Goal: Task Accomplishment & Management: Use online tool/utility

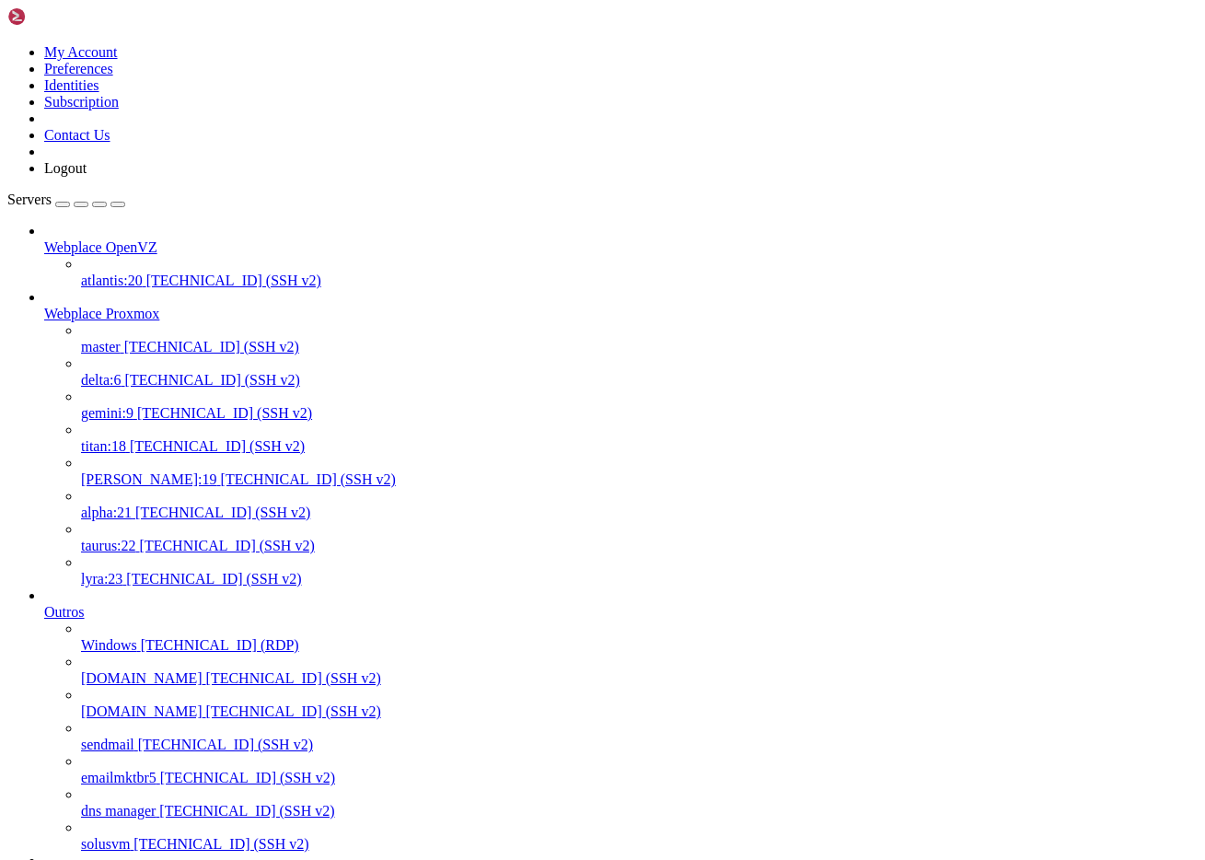
click at [124, 339] on span "[TECHNICAL_ID] (SSH v2)" at bounding box center [211, 347] width 175 height 16
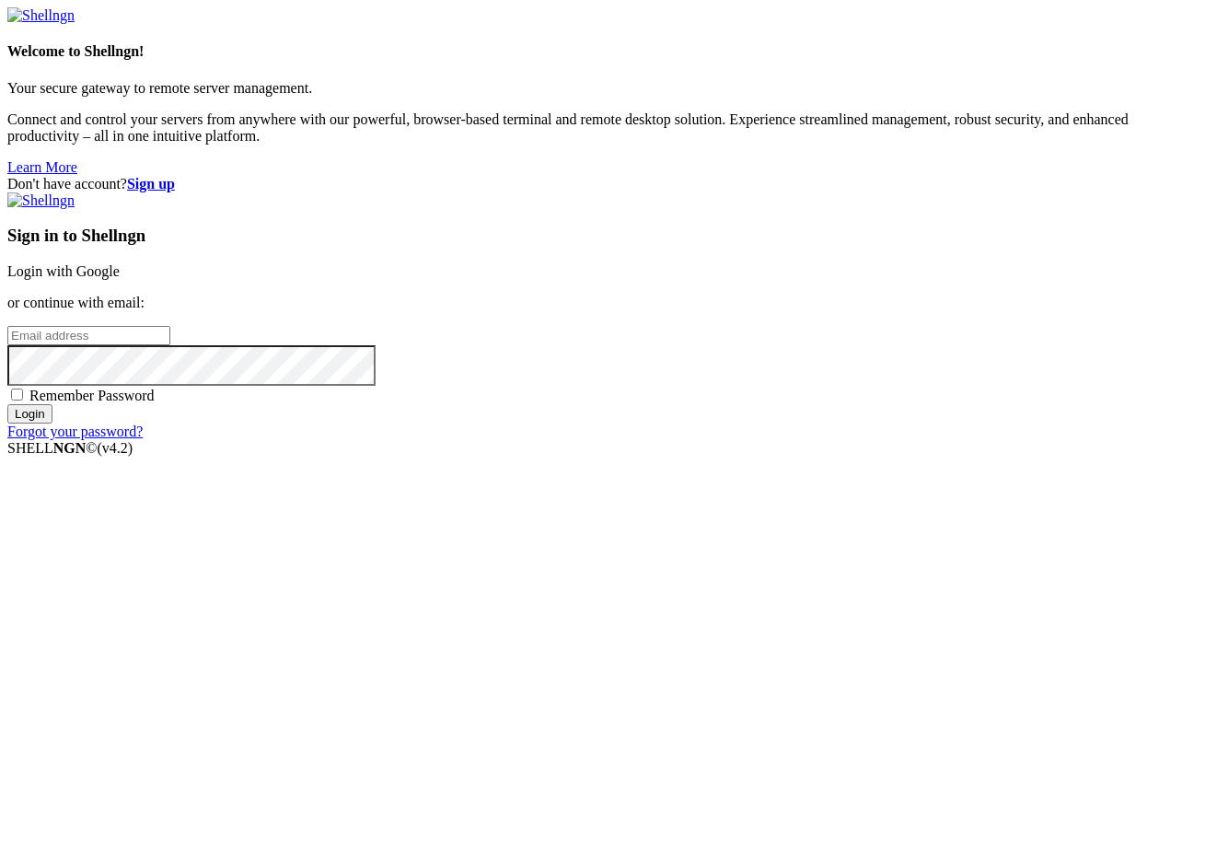
type input "[PERSON_NAME][EMAIL_ADDRESS][DOMAIN_NAME]"
click at [52, 424] on input "Login" at bounding box center [29, 413] width 45 height 19
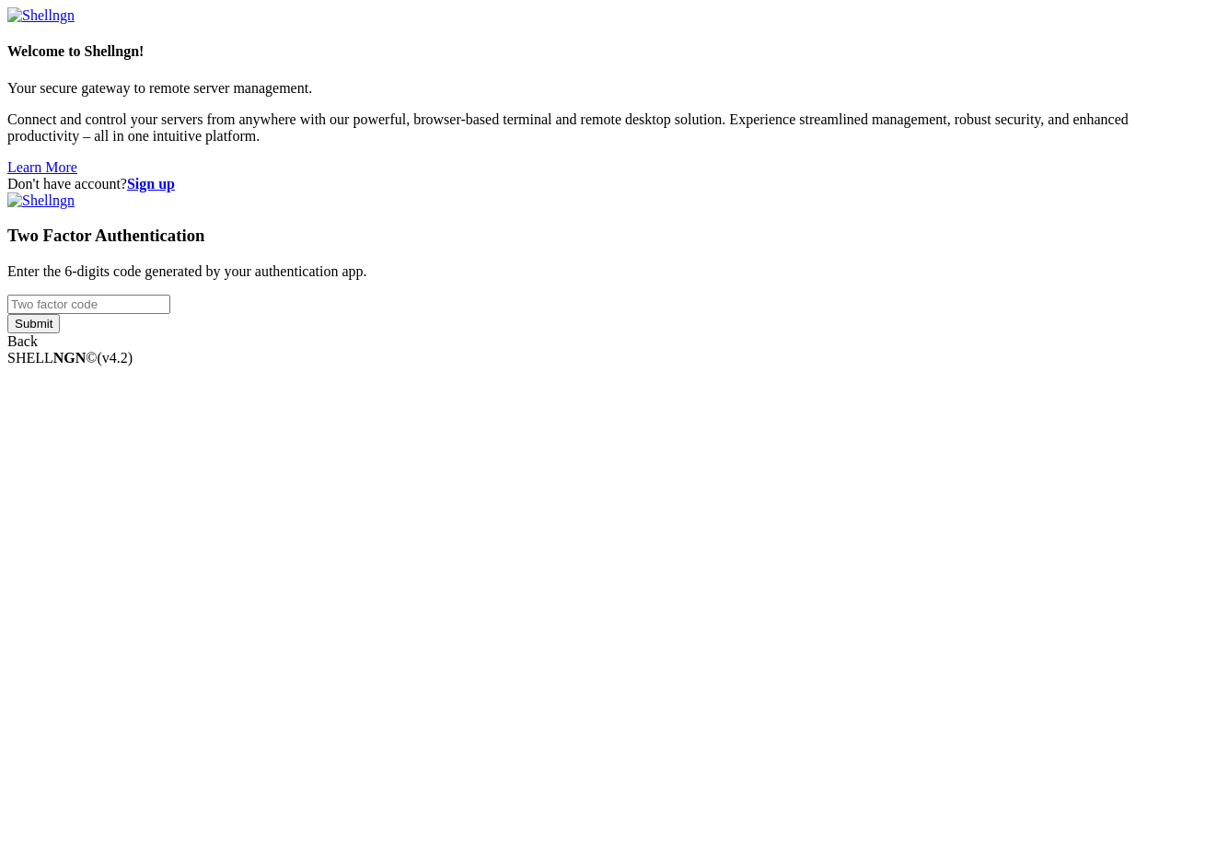
click at [170, 314] on input "number" at bounding box center [88, 304] width 163 height 19
type input "271536"
click at [7, 314] on input "Submit" at bounding box center [33, 323] width 52 height 19
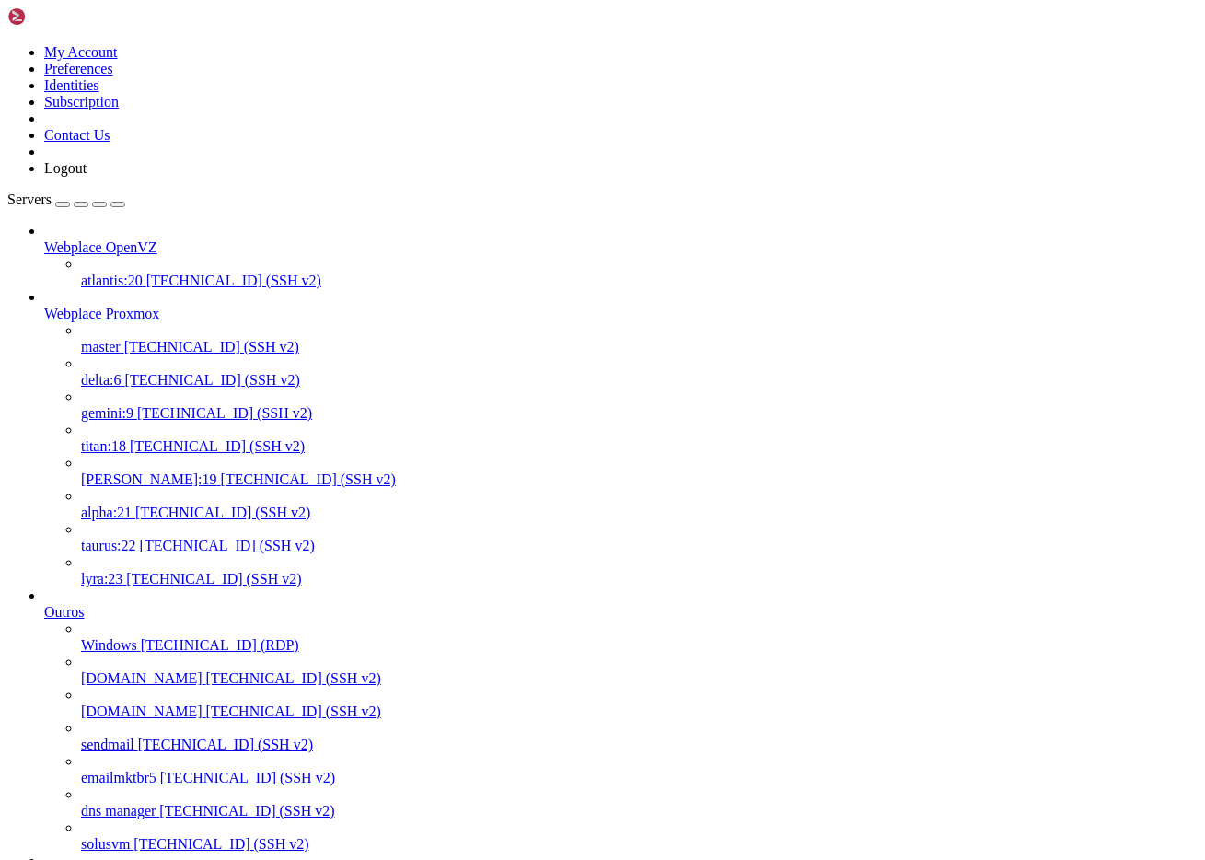
scroll to position [76, 0]
